Goal: Task Accomplishment & Management: Manage account settings

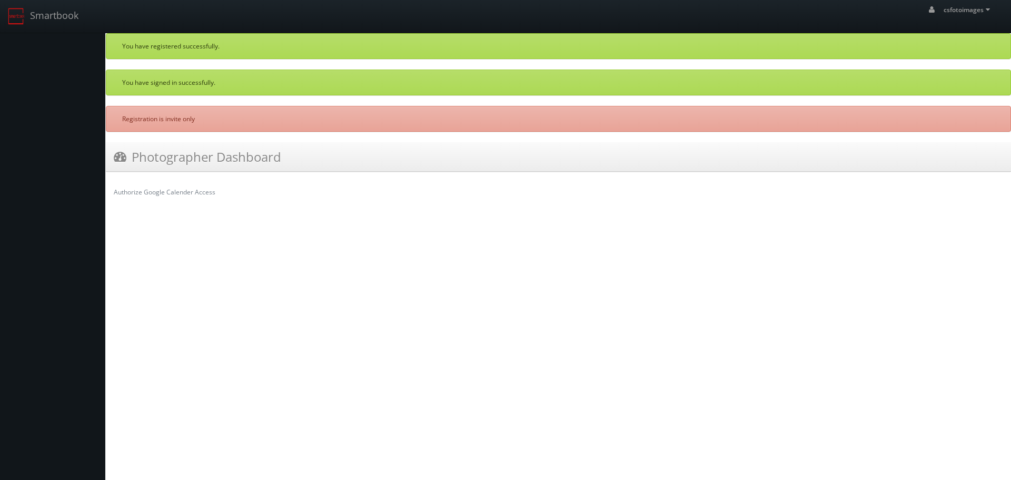
click at [120, 155] on icon at bounding box center [120, 156] width 13 height 13
click at [247, 47] on p "You have registered successfully." at bounding box center [558, 46] width 873 height 9
click at [47, 14] on link "Smartbook" at bounding box center [43, 16] width 86 height 33
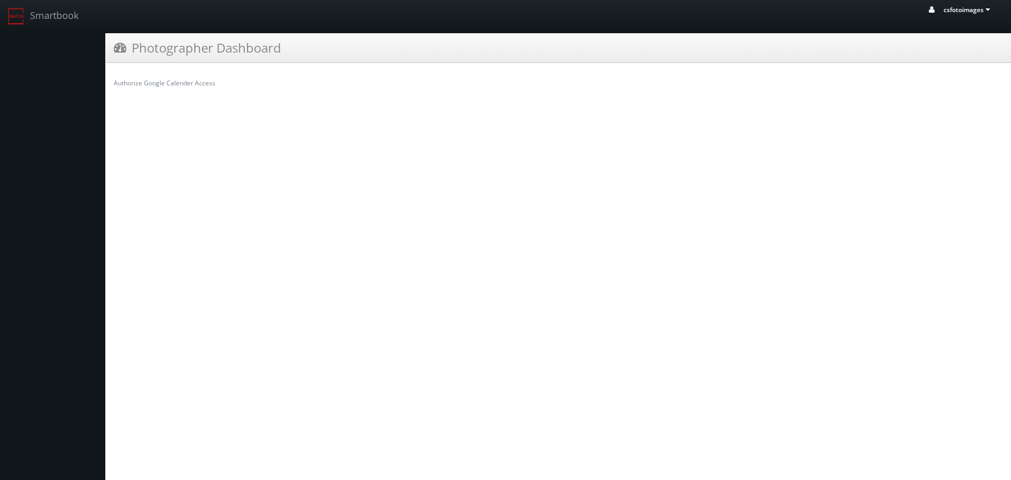
click at [980, 8] on span "csfotoimages" at bounding box center [968, 9] width 49 height 9
click at [950, 70] on span "Profile" at bounding box center [951, 70] width 24 height 10
click at [222, 86] on link "Edit profile" at bounding box center [210, 86] width 51 height 16
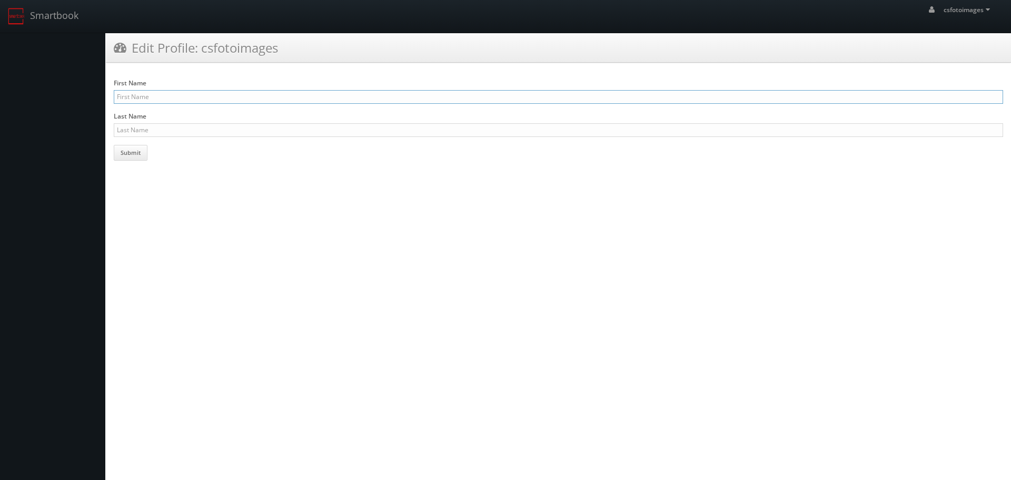
click at [151, 97] on input "First Name" at bounding box center [558, 97] width 889 height 14
type input "Christopher"
click at [173, 131] on input "Last Name" at bounding box center [558, 130] width 889 height 14
type input "Smith"
click at [135, 153] on button "Submit" at bounding box center [131, 153] width 34 height 16
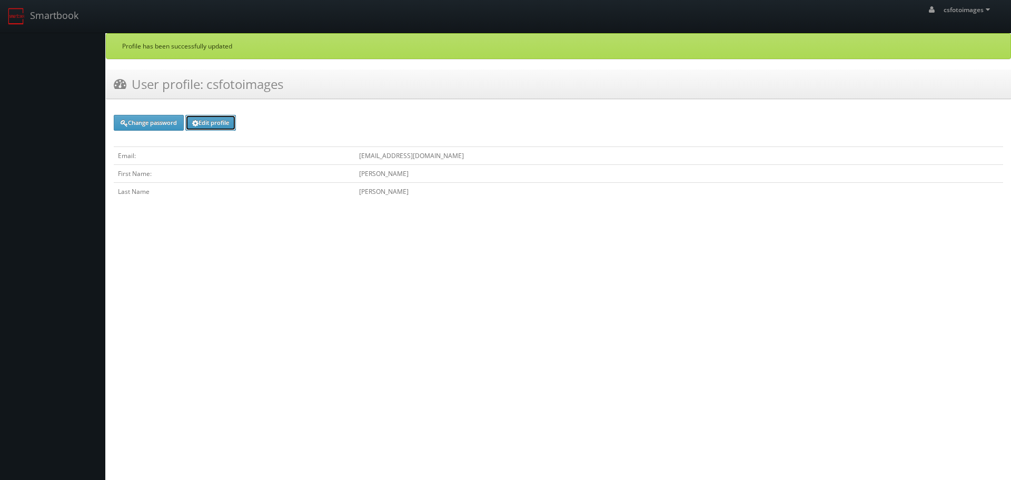
click at [229, 120] on link "Edit profile" at bounding box center [210, 123] width 51 height 16
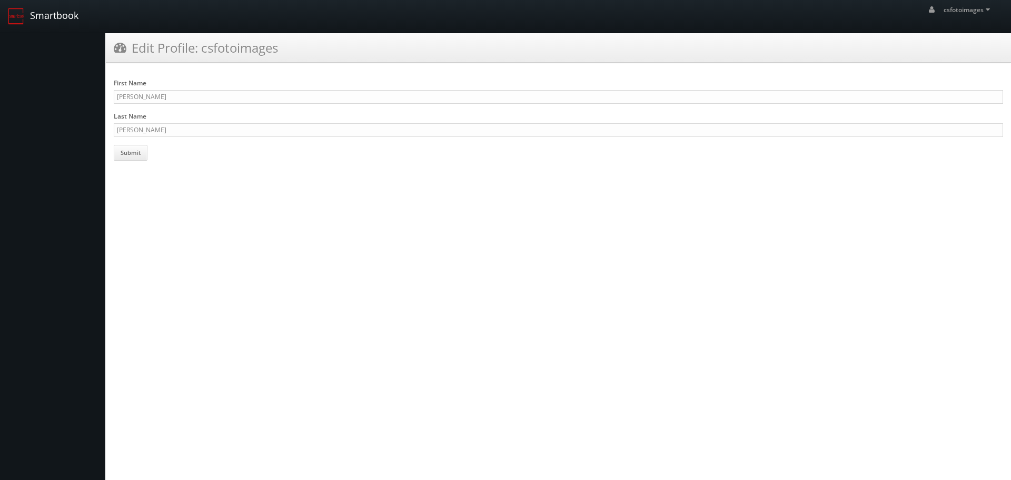
click at [13, 14] on img at bounding box center [16, 16] width 17 height 17
click at [964, 9] on span "csfotoimages" at bounding box center [968, 9] width 49 height 9
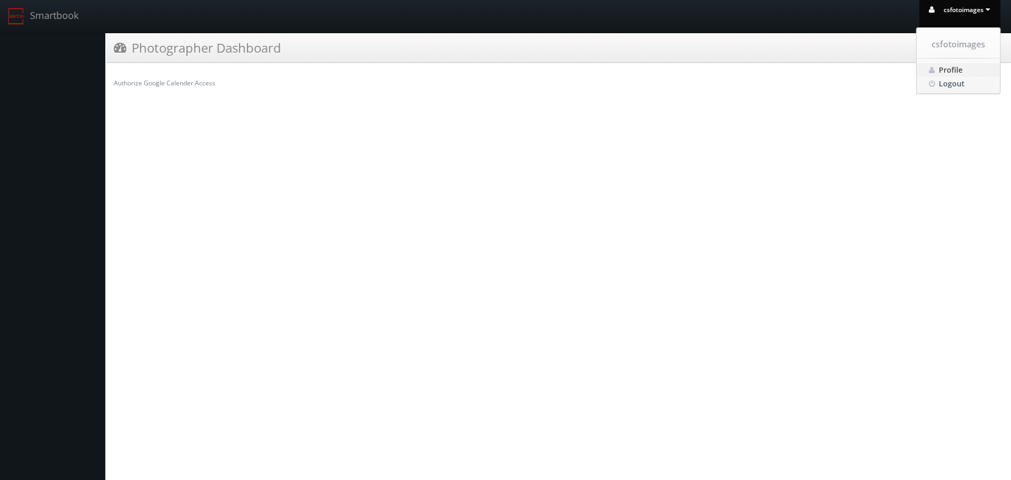
click at [953, 67] on span "Profile" at bounding box center [951, 70] width 24 height 10
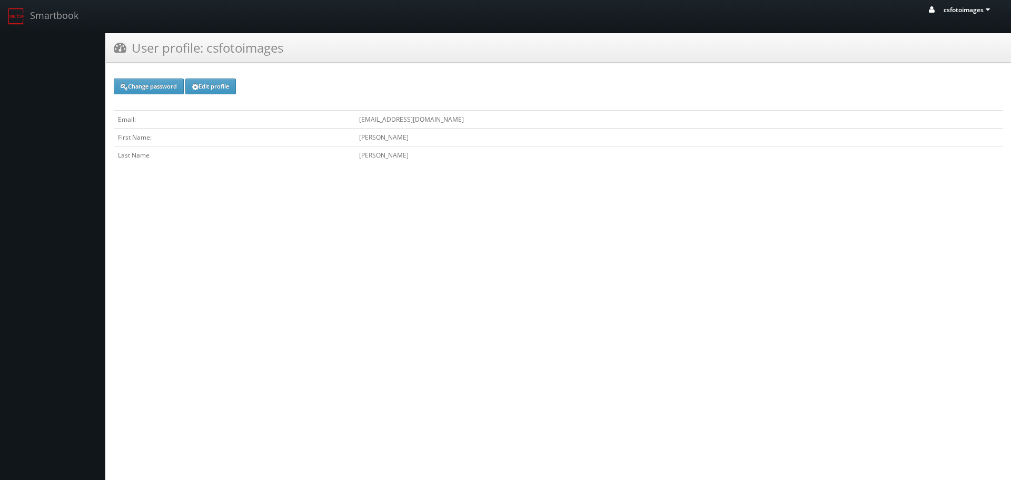
click at [967, 8] on span "csfotoimages" at bounding box center [968, 9] width 49 height 9
click at [946, 81] on span "Logout" at bounding box center [952, 83] width 26 height 10
